Goal: Register for event/course

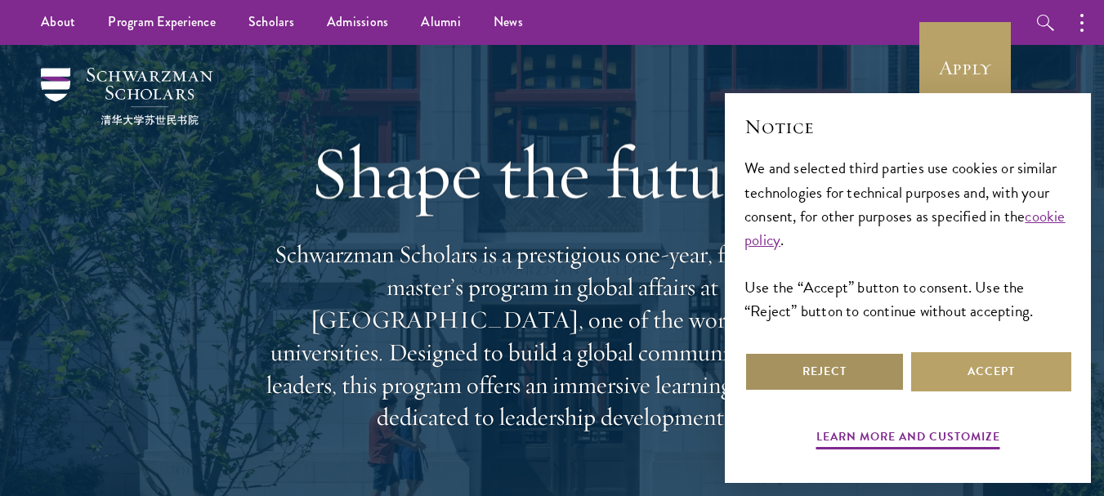
click at [823, 367] on button "Reject" at bounding box center [824, 371] width 160 height 39
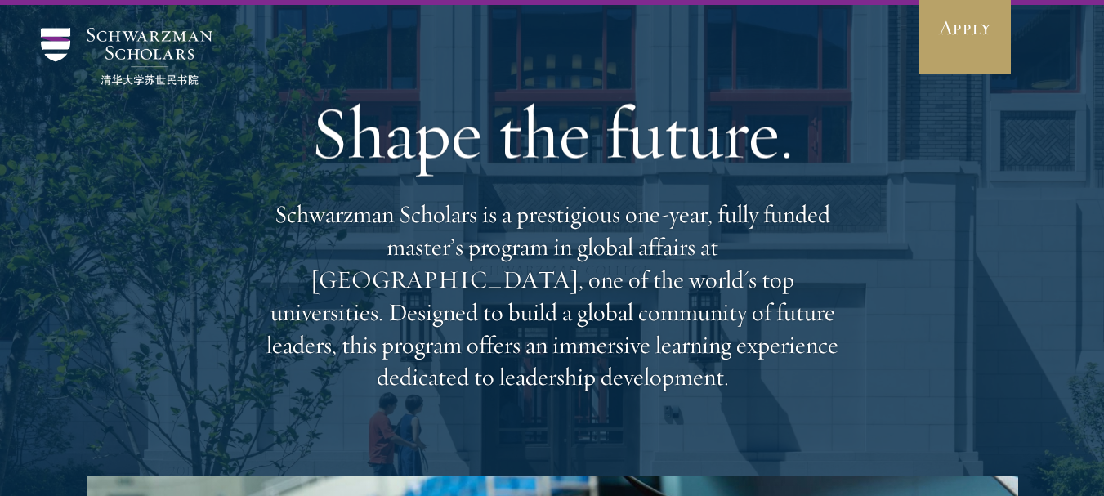
scroll to position [42, 0]
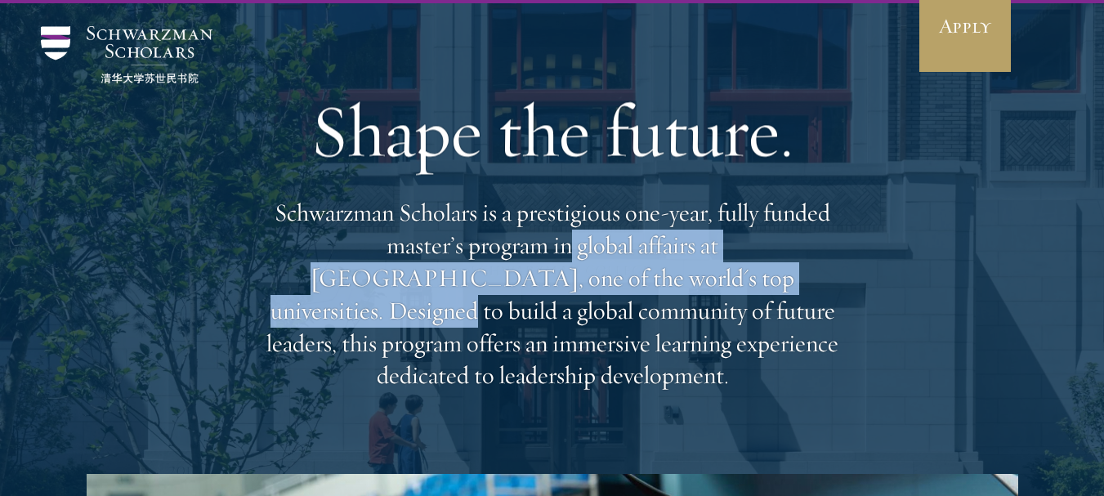
drag, startPoint x: 449, startPoint y: 240, endPoint x: 644, endPoint y: 266, distance: 196.1
click at [644, 266] on p "Schwarzman Scholars is a prestigious one-year, fully funded master’s program in…" at bounding box center [552, 294] width 588 height 195
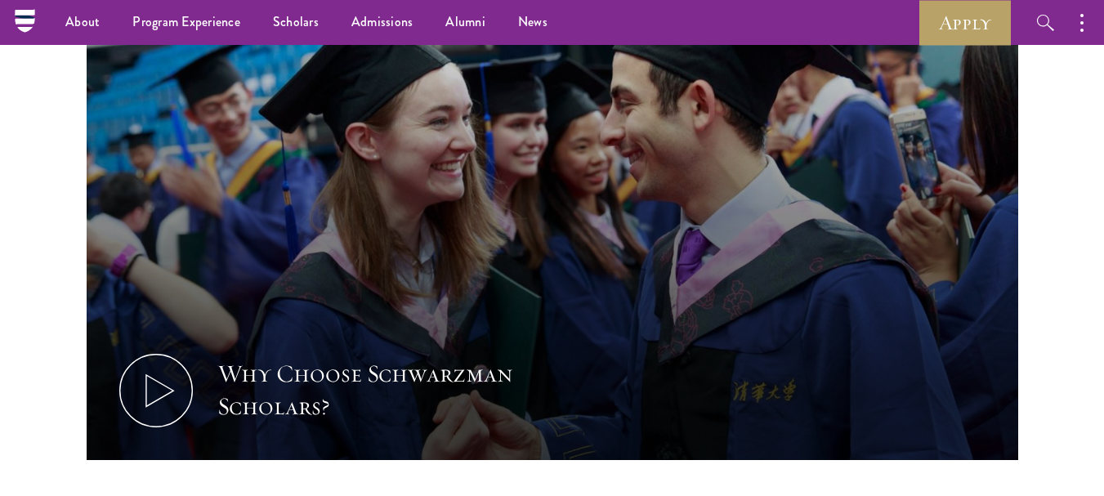
scroll to position [516, 0]
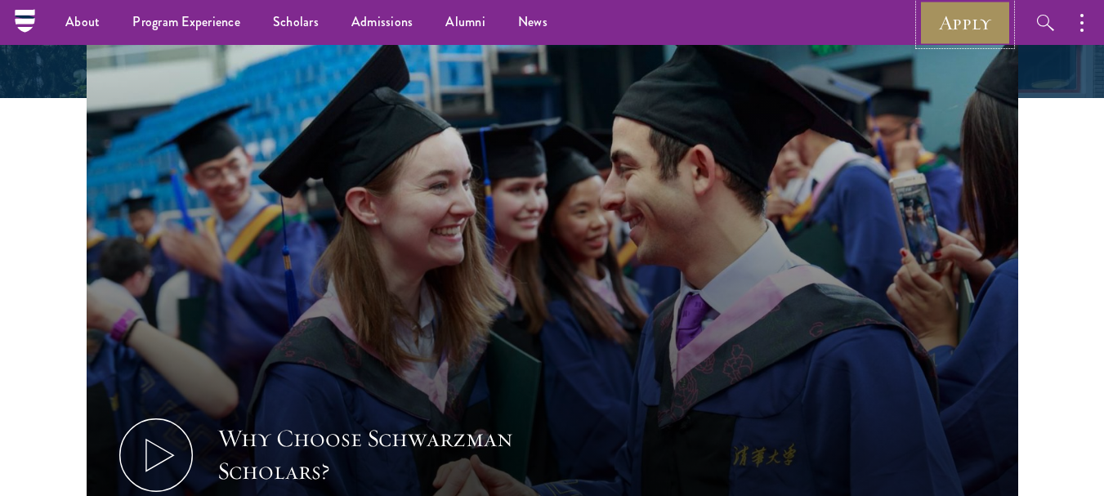
click at [977, 16] on link "Apply" at bounding box center [965, 22] width 92 height 45
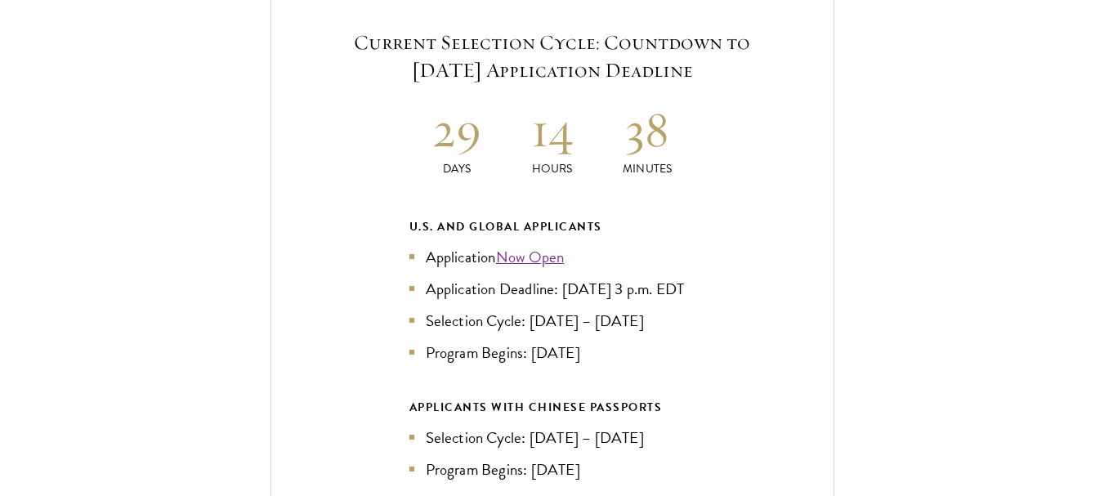
scroll to position [3506, 0]
drag, startPoint x: 472, startPoint y: 253, endPoint x: 626, endPoint y: 253, distance: 153.6
click at [626, 275] on li "Application Deadline: [DATE] 3 p.m. EDT" at bounding box center [552, 287] width 286 height 24
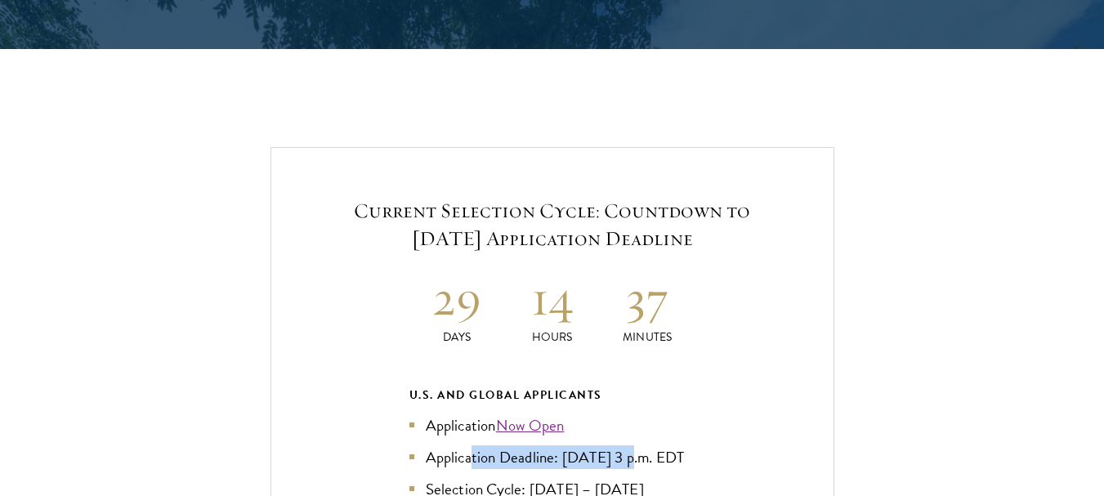
scroll to position [3337, 0]
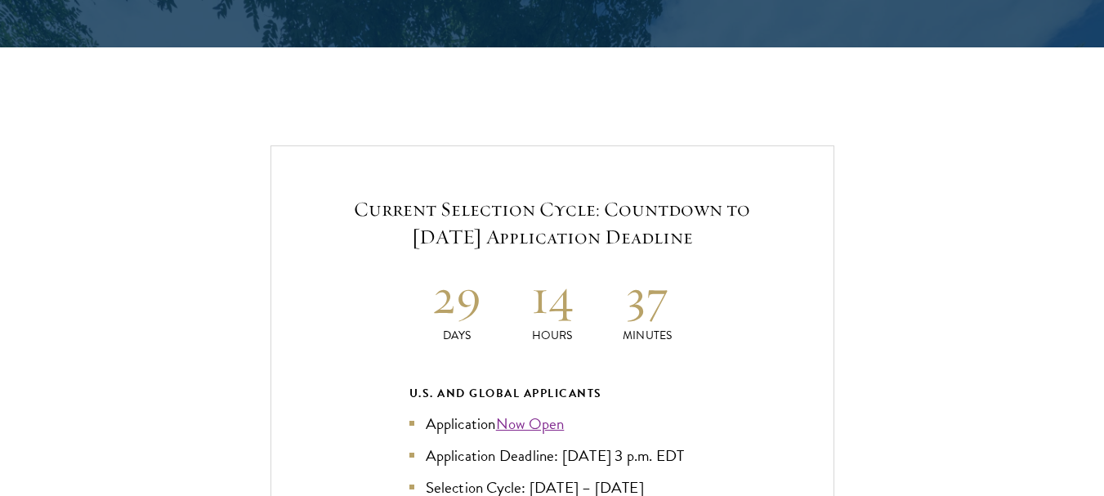
click at [436, 280] on h2 "29" at bounding box center [457, 296] width 96 height 61
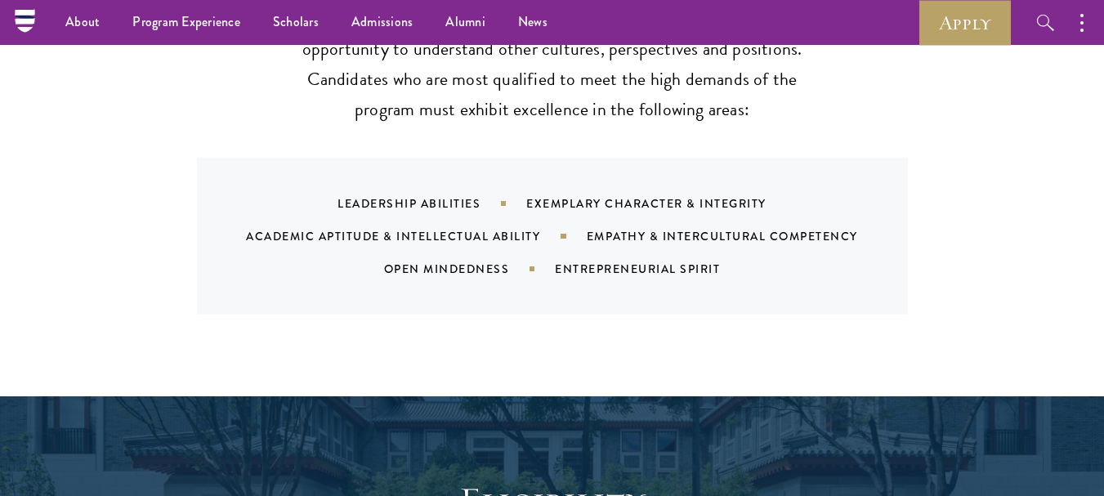
scroll to position [1628, 0]
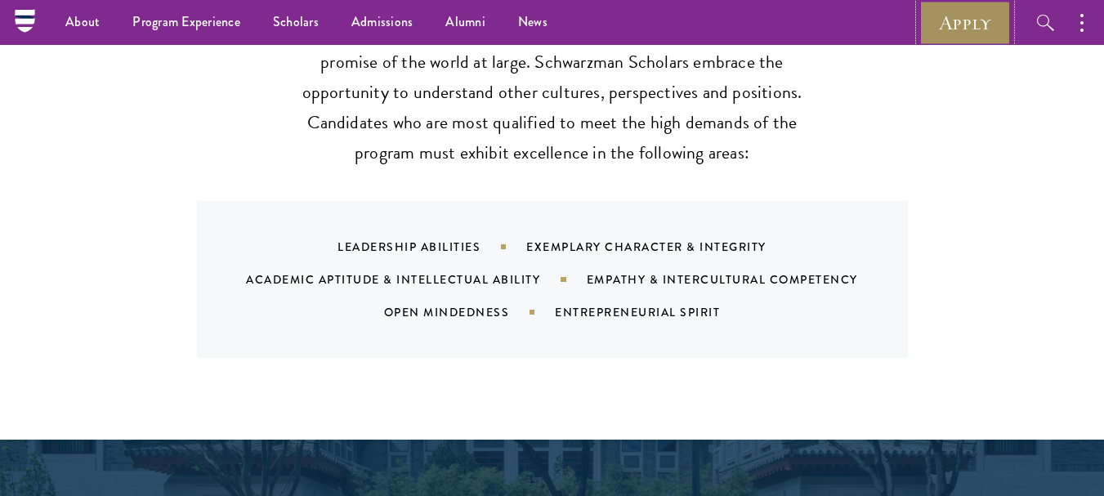
click at [943, 26] on link "Apply" at bounding box center [965, 22] width 92 height 45
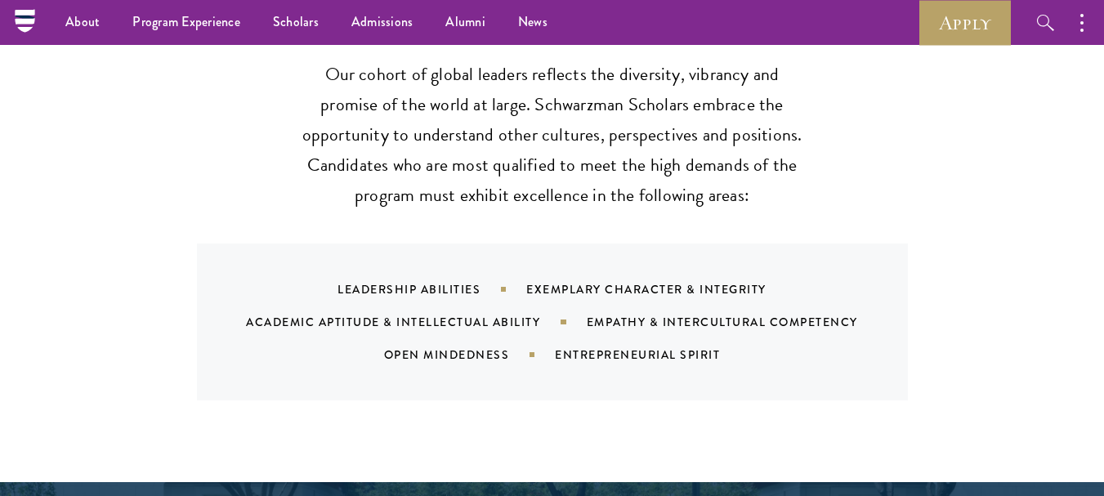
scroll to position [1564, 0]
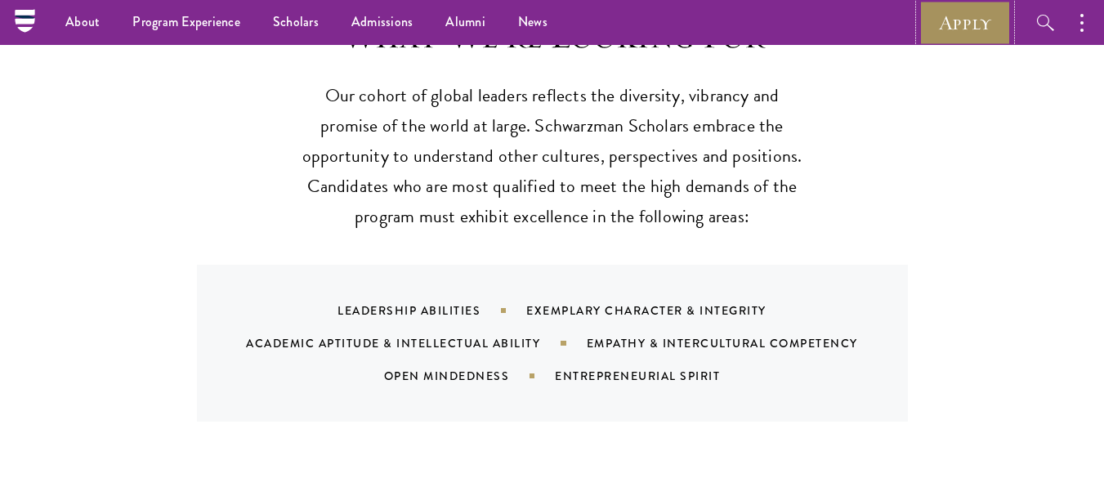
click at [937, 20] on link "Apply" at bounding box center [965, 22] width 92 height 45
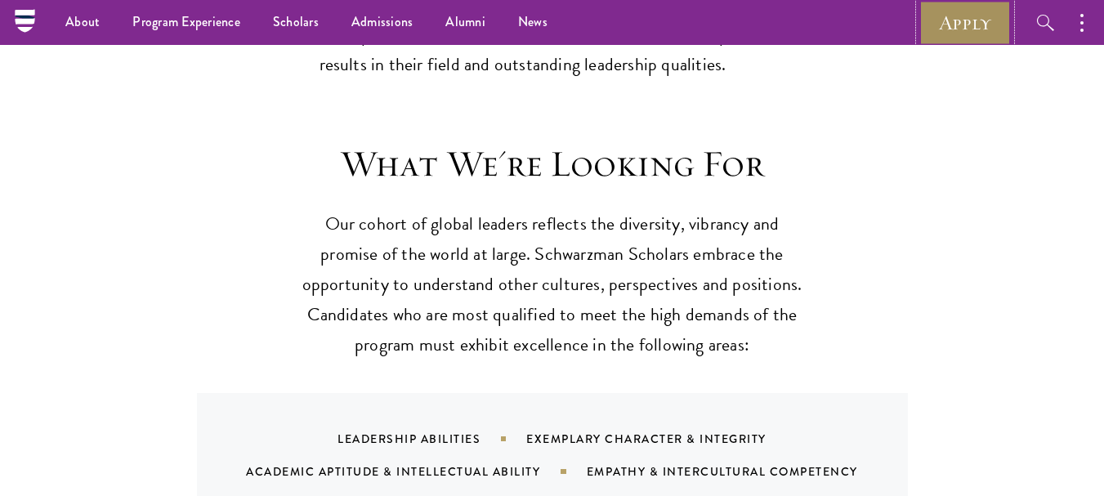
click at [954, 28] on link "Apply" at bounding box center [965, 22] width 92 height 45
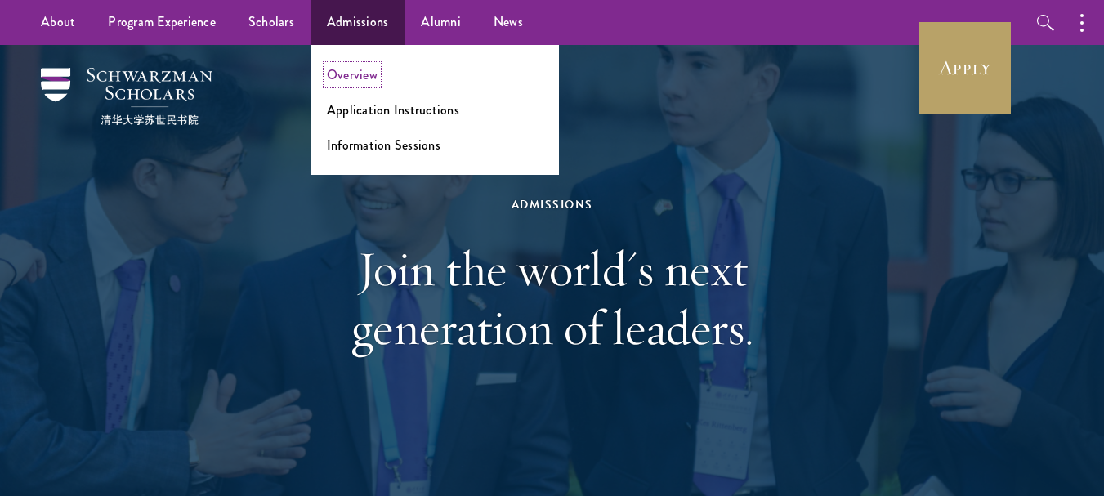
click at [347, 79] on link "Overview" at bounding box center [352, 74] width 51 height 19
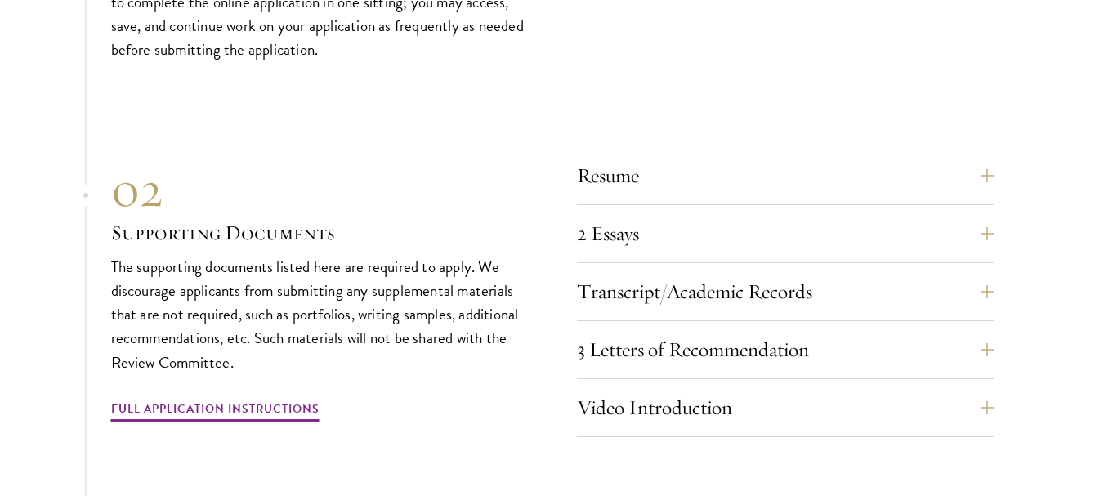
scroll to position [5528, 0]
click at [973, 155] on button "Resume" at bounding box center [797, 174] width 417 height 39
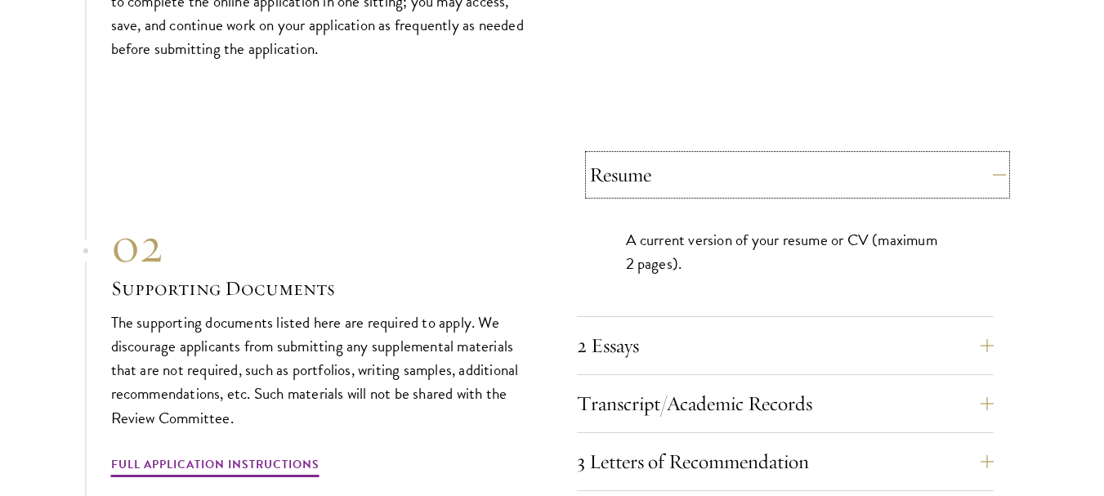
click at [973, 155] on button "Resume" at bounding box center [797, 174] width 417 height 39
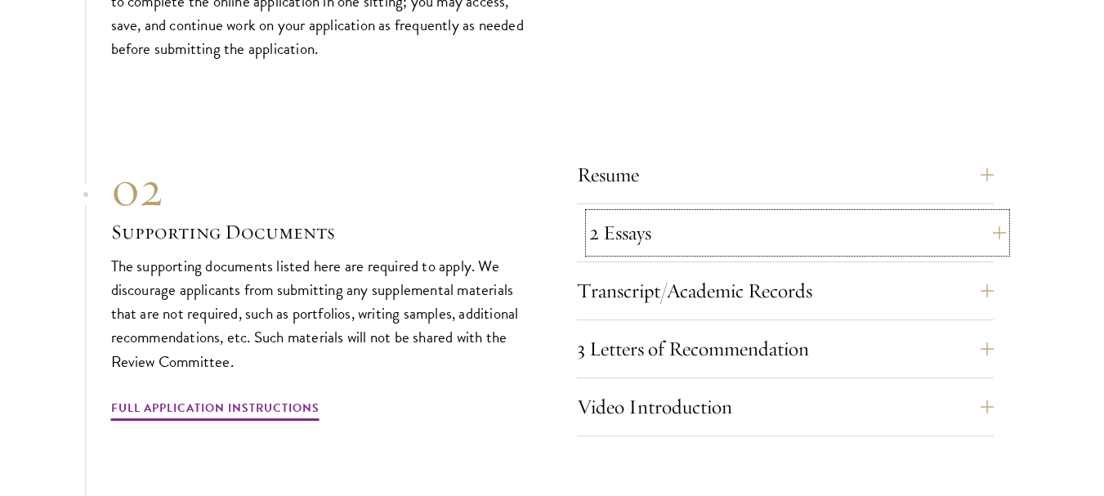
click at [932, 213] on button "2 Essays" at bounding box center [797, 232] width 417 height 39
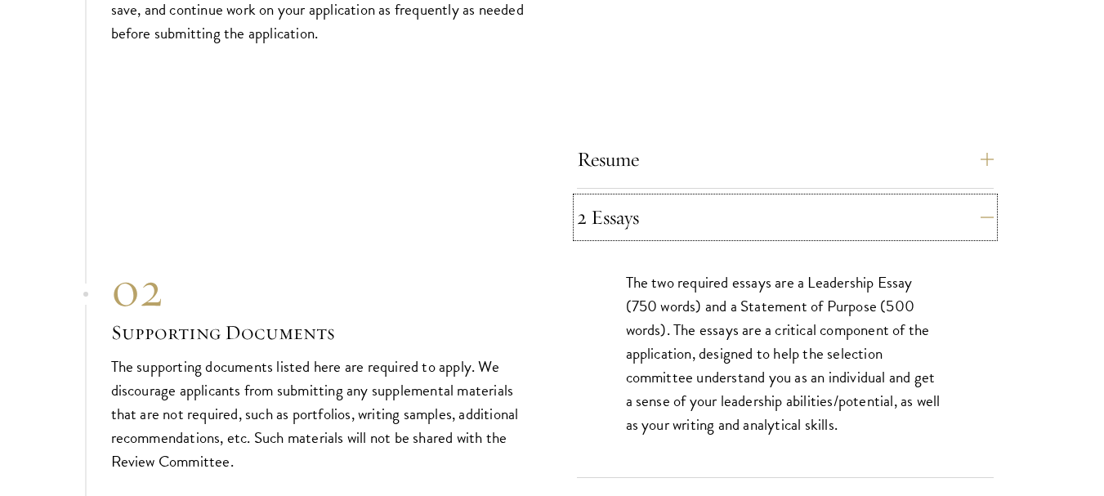
scroll to position [5546, 0]
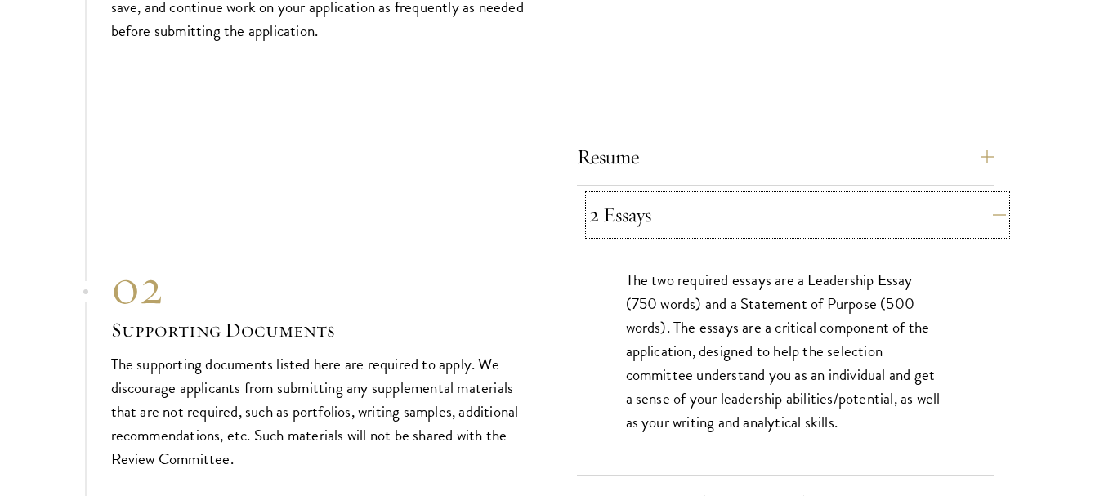
click at [852, 195] on button "2 Essays" at bounding box center [797, 214] width 417 height 39
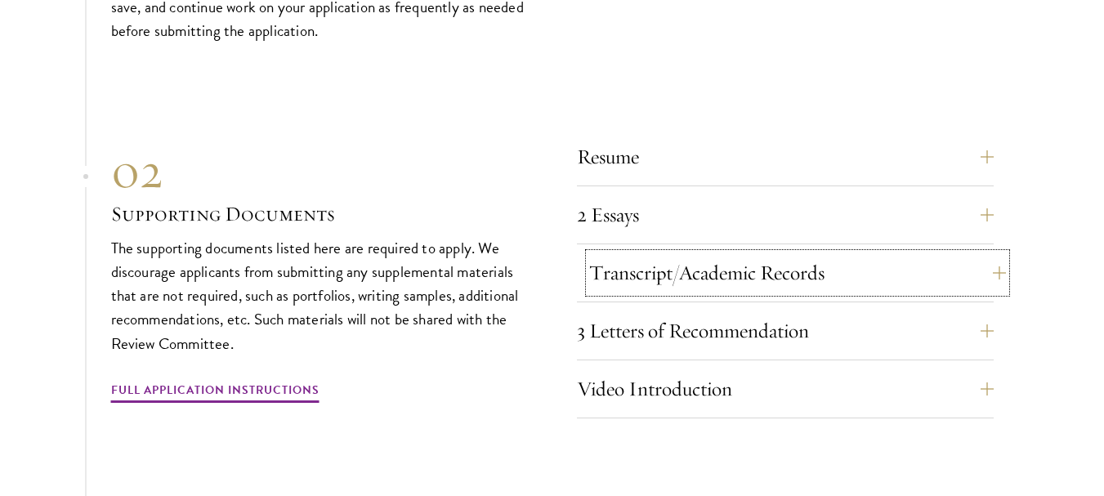
click at [802, 253] on button "Transcript/Academic Records" at bounding box center [797, 272] width 417 height 39
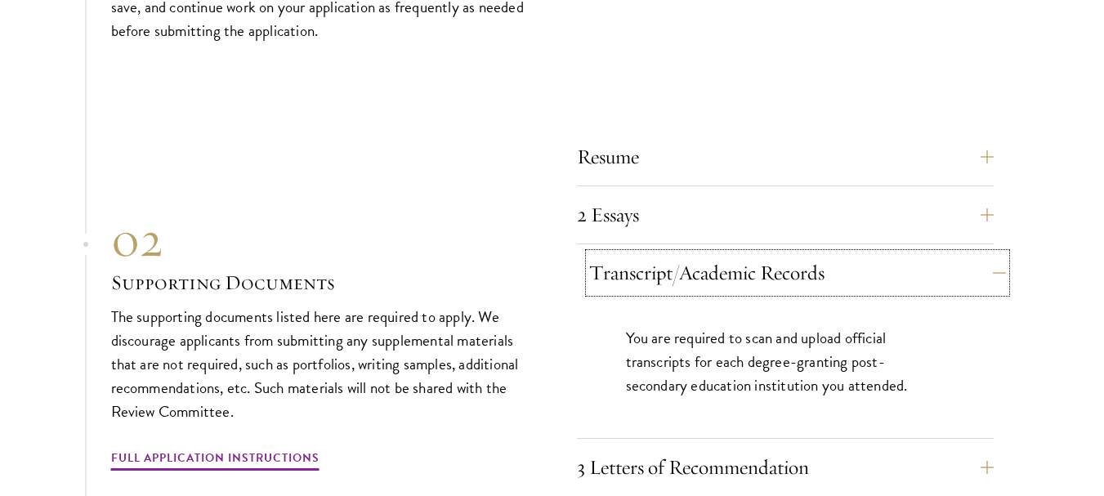
click at [802, 253] on button "Transcript/Academic Records" at bounding box center [797, 272] width 417 height 39
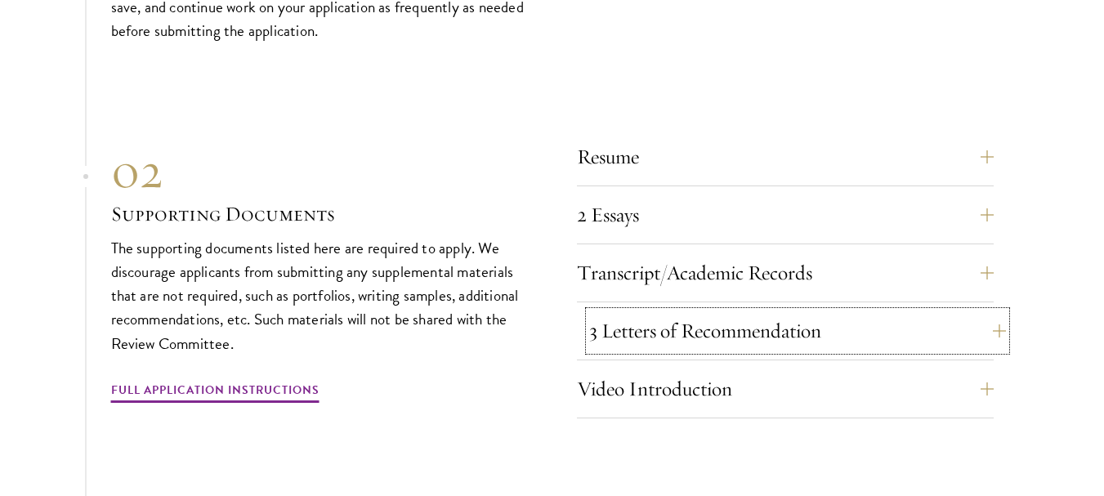
click at [750, 311] on button "3 Letters of Recommendation" at bounding box center [797, 330] width 417 height 39
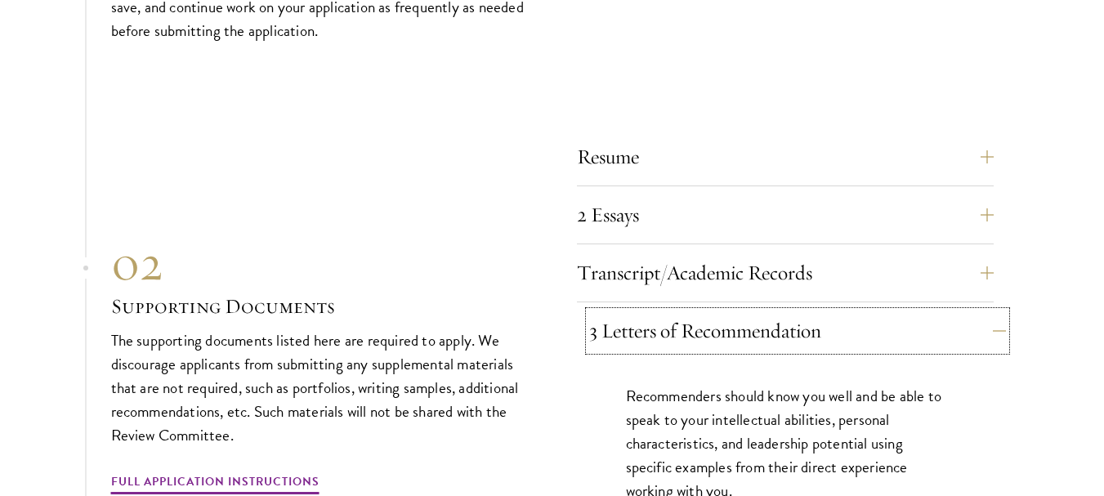
click at [750, 311] on button "3 Letters of Recommendation" at bounding box center [797, 330] width 417 height 39
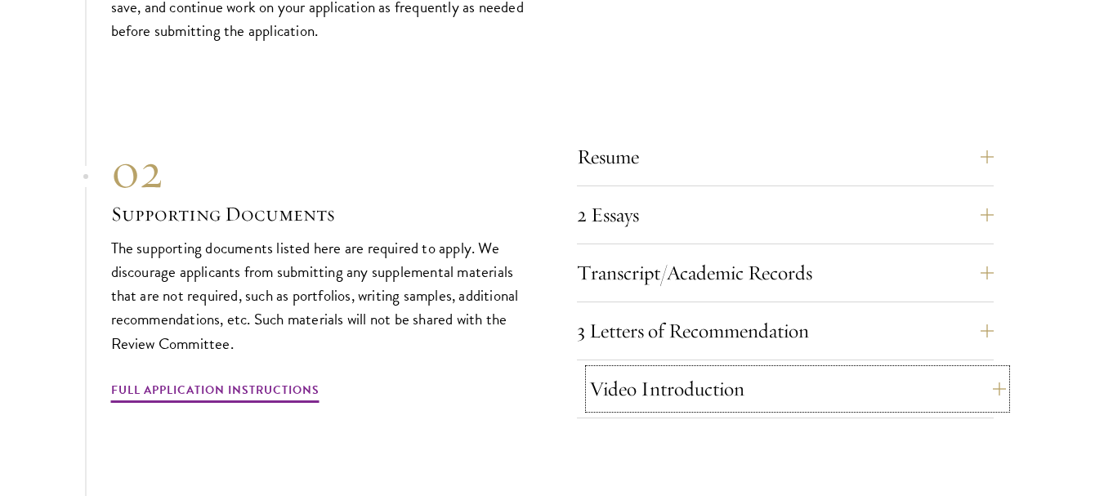
click at [719, 369] on button "Video Introduction" at bounding box center [797, 388] width 417 height 39
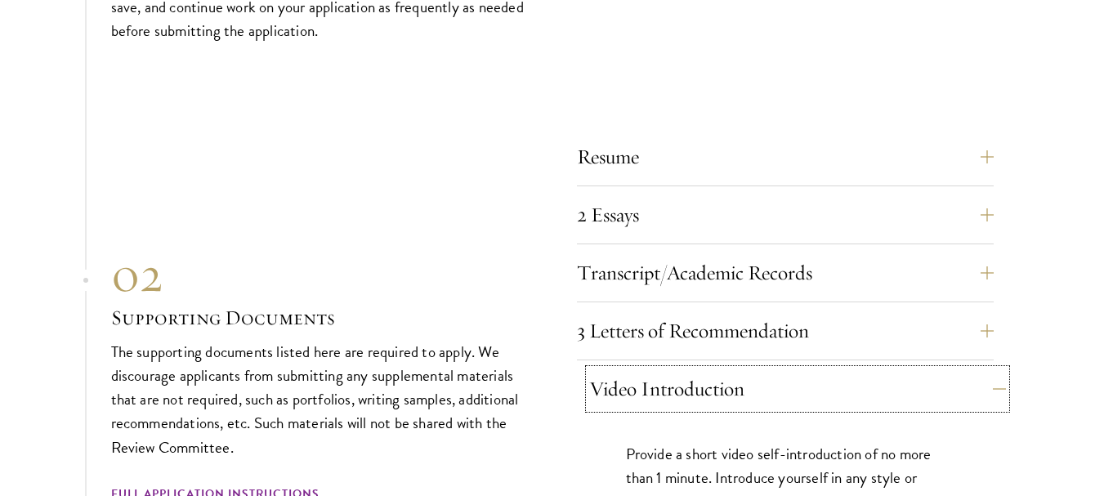
click at [719, 369] on button "Video Introduction" at bounding box center [797, 388] width 417 height 39
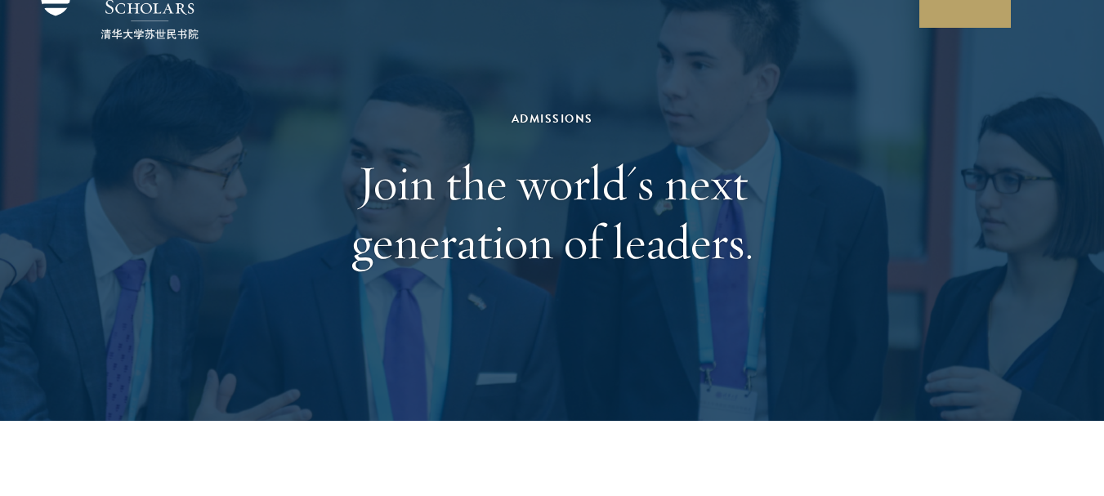
scroll to position [0, 0]
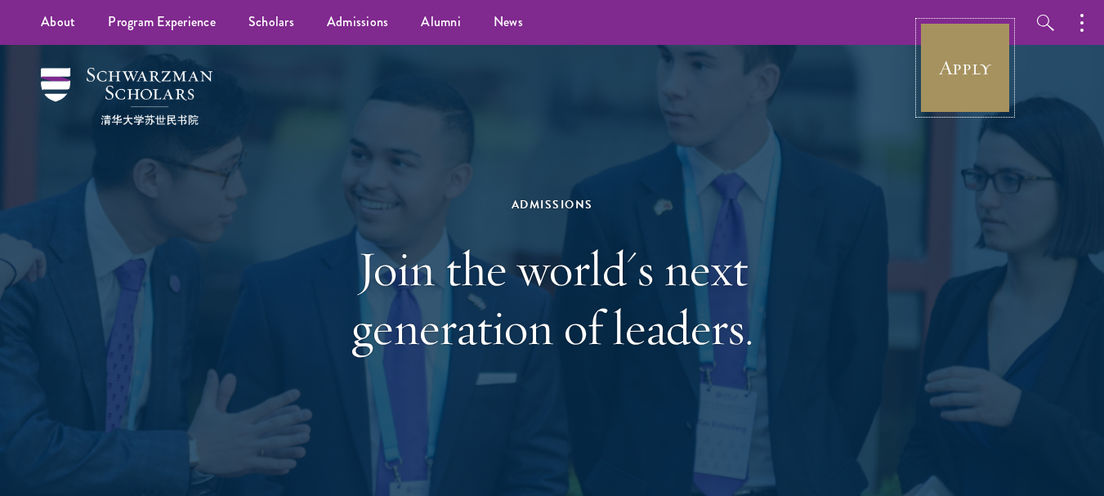
click at [967, 69] on link "Apply" at bounding box center [965, 68] width 92 height 92
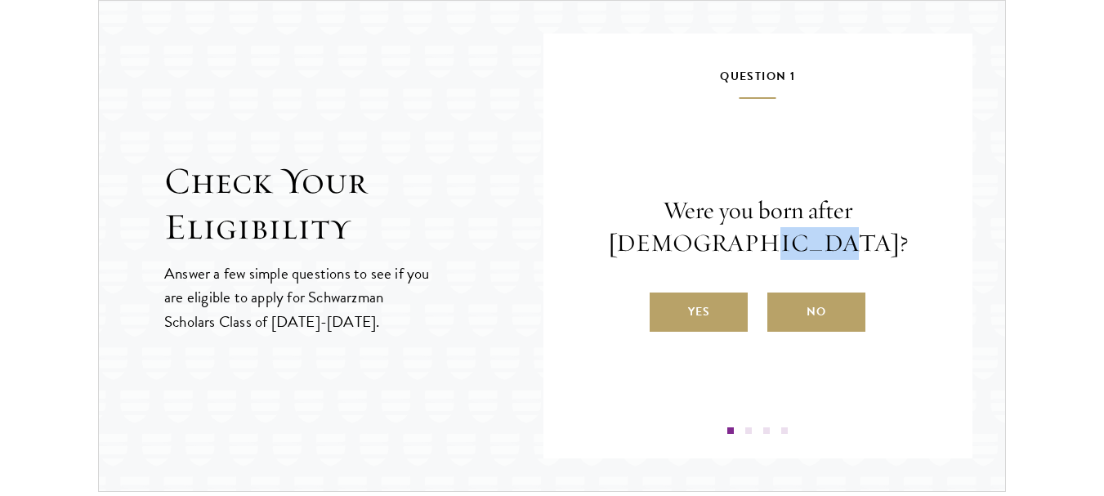
drag, startPoint x: 733, startPoint y: 246, endPoint x: 798, endPoint y: 242, distance: 64.7
click at [798, 242] on p "Were you born after August 1, 1997?" at bounding box center [758, 226] width 332 height 65
click at [398, 301] on p "Answer a few simple questions to see if you are eligible to apply for Schwarzma…" at bounding box center [297, 297] width 267 height 71
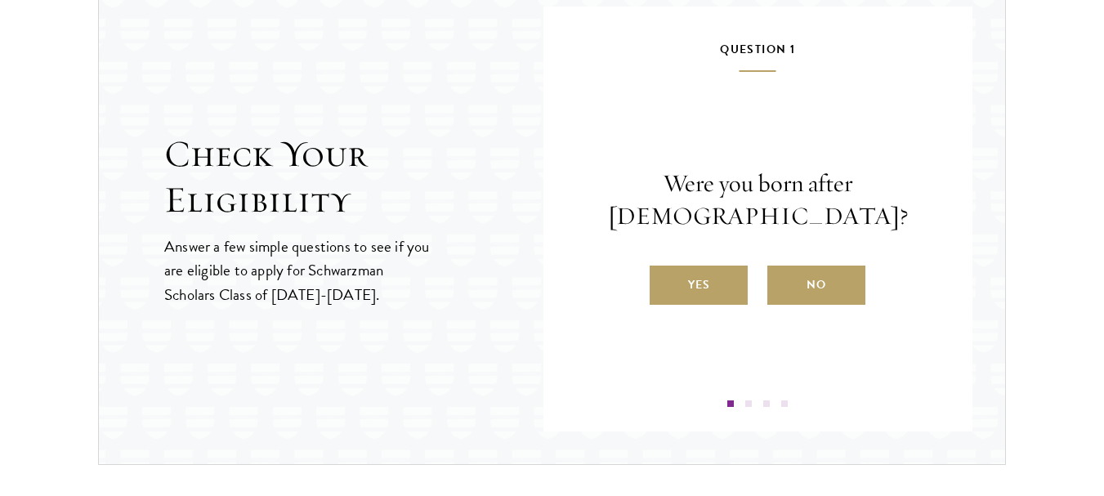
scroll to position [1755, 0]
click at [720, 293] on label "Yes" at bounding box center [699, 284] width 98 height 39
click at [664, 281] on input "Yes" at bounding box center [657, 273] width 15 height 15
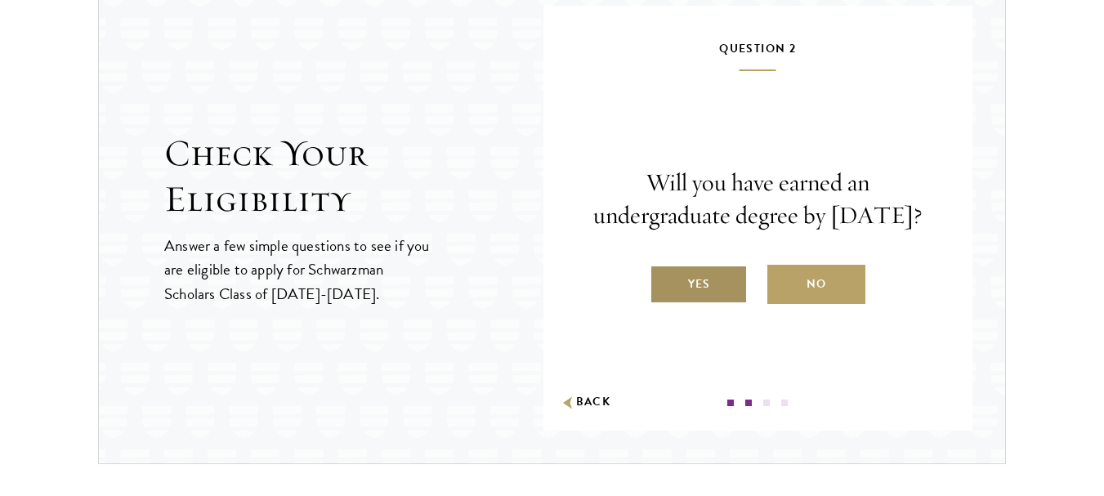
click at [691, 304] on label "Yes" at bounding box center [699, 284] width 98 height 39
click at [664, 281] on input "Yes" at bounding box center [657, 273] width 15 height 15
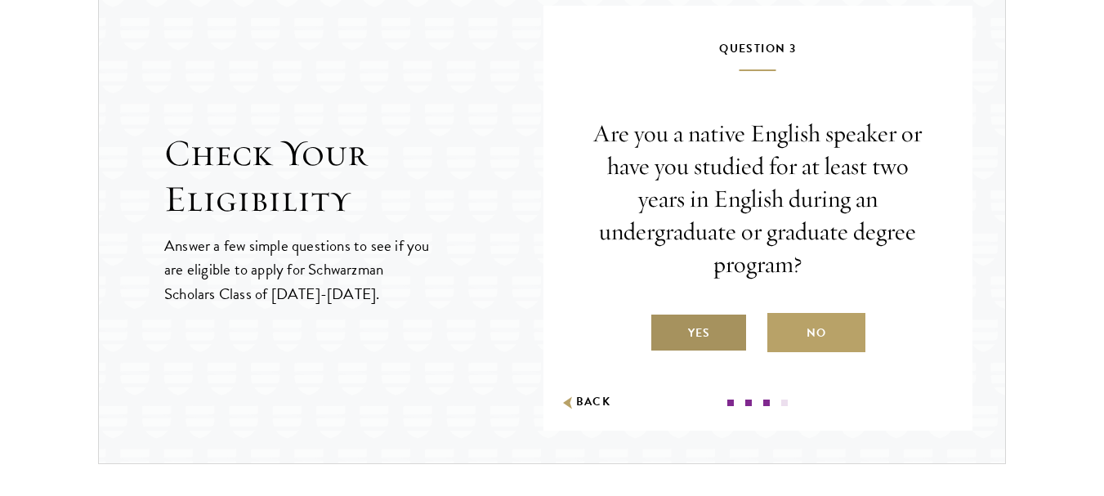
click at [712, 329] on label "Yes" at bounding box center [699, 332] width 98 height 39
click at [664, 329] on input "Yes" at bounding box center [657, 322] width 15 height 15
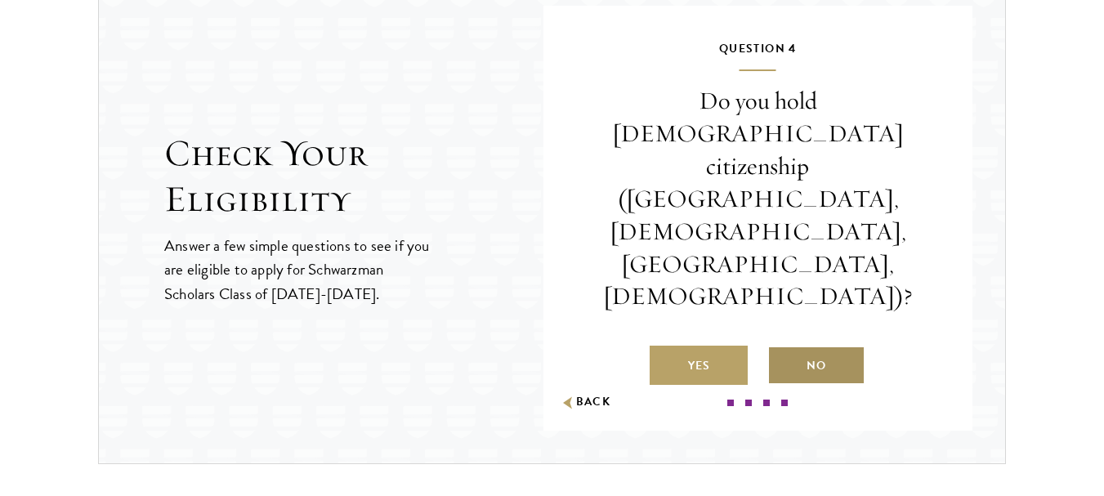
click at [812, 346] on label "No" at bounding box center [816, 365] width 98 height 39
click at [782, 348] on input "No" at bounding box center [774, 355] width 15 height 15
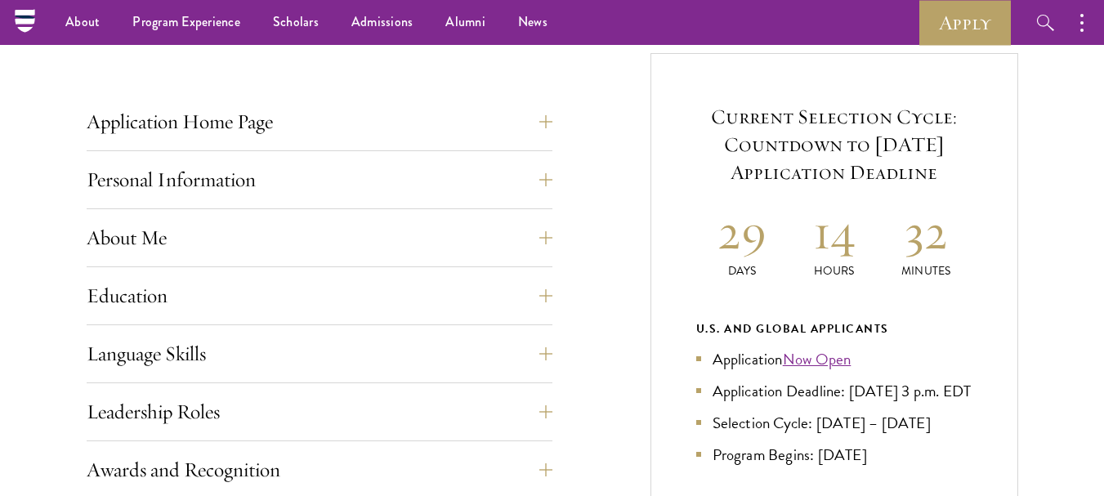
scroll to position [512, 0]
